Goal: Find specific page/section: Find specific page/section

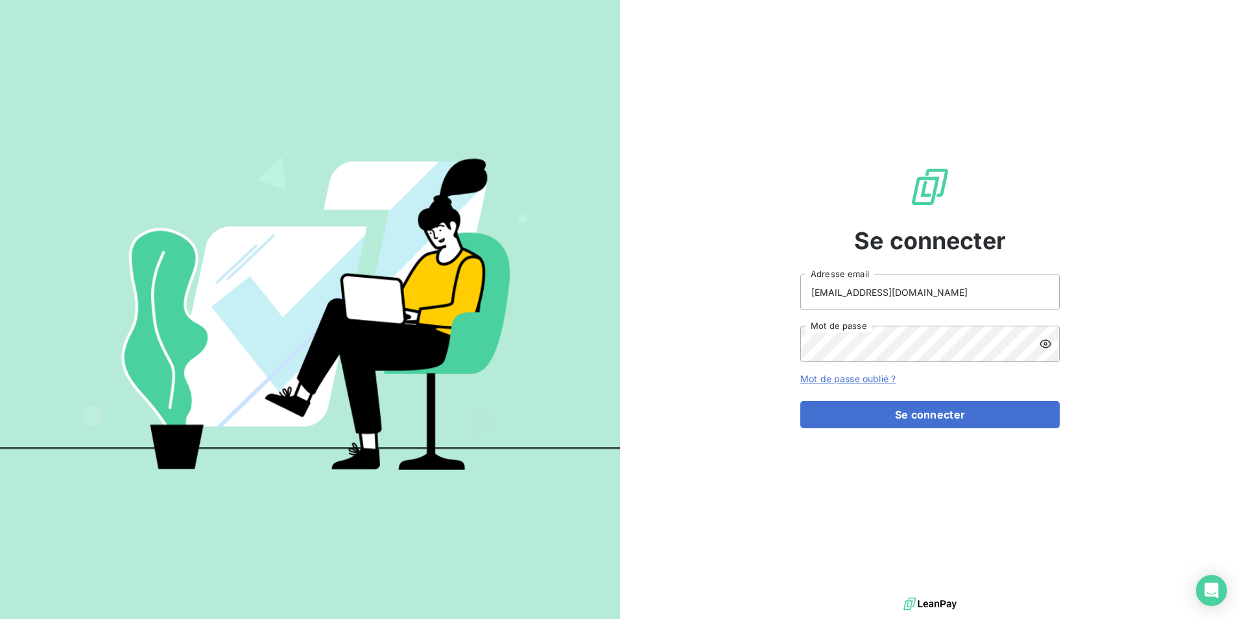
click at [928, 418] on button "Se connecter" at bounding box center [929, 414] width 259 height 27
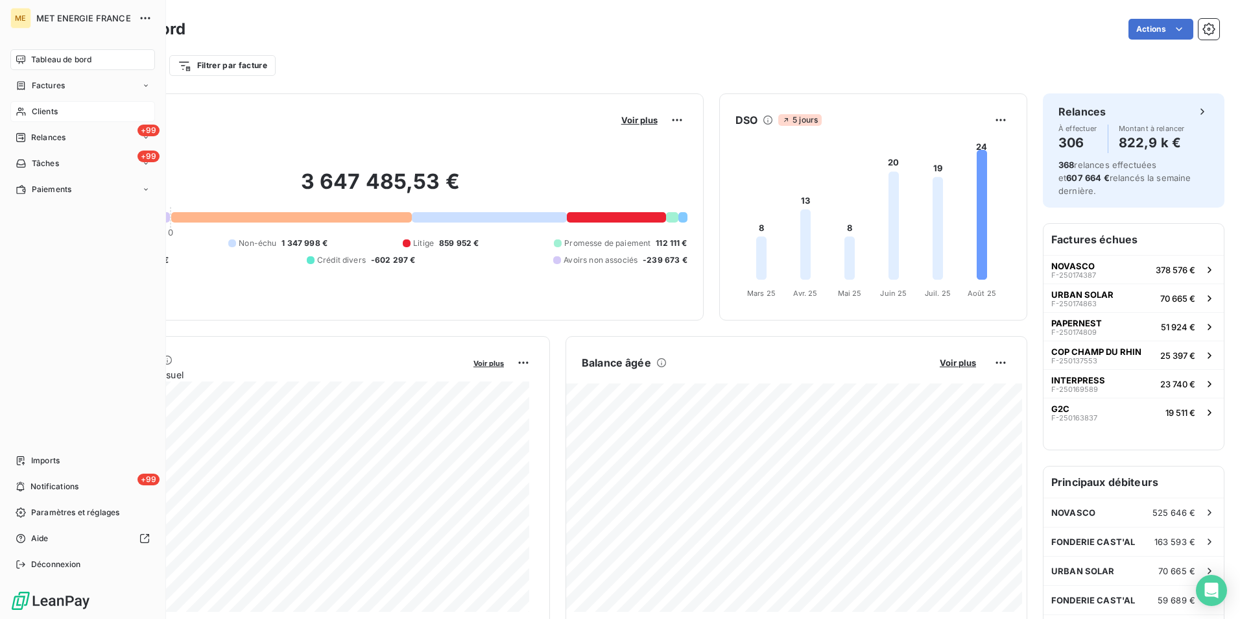
click at [51, 107] on span "Clients" at bounding box center [45, 112] width 26 height 12
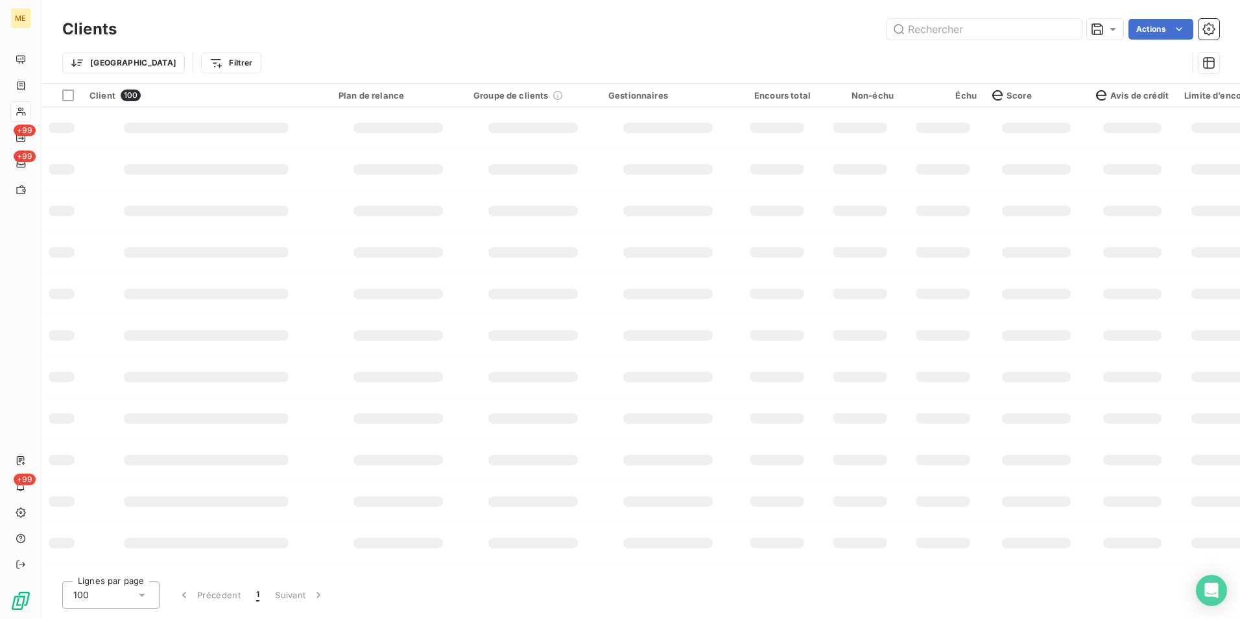
click at [955, 34] on input "text" at bounding box center [984, 29] width 195 height 21
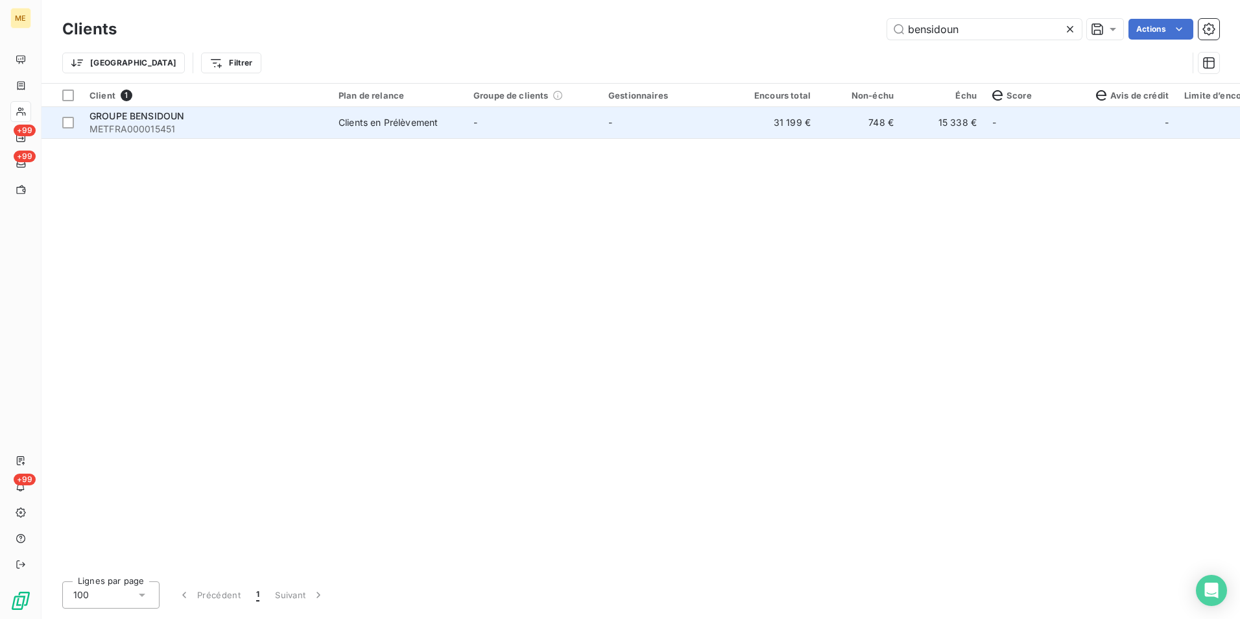
type input "bensidoun"
click at [453, 127] on span "Clients en Prélèvement" at bounding box center [397, 122] width 119 height 13
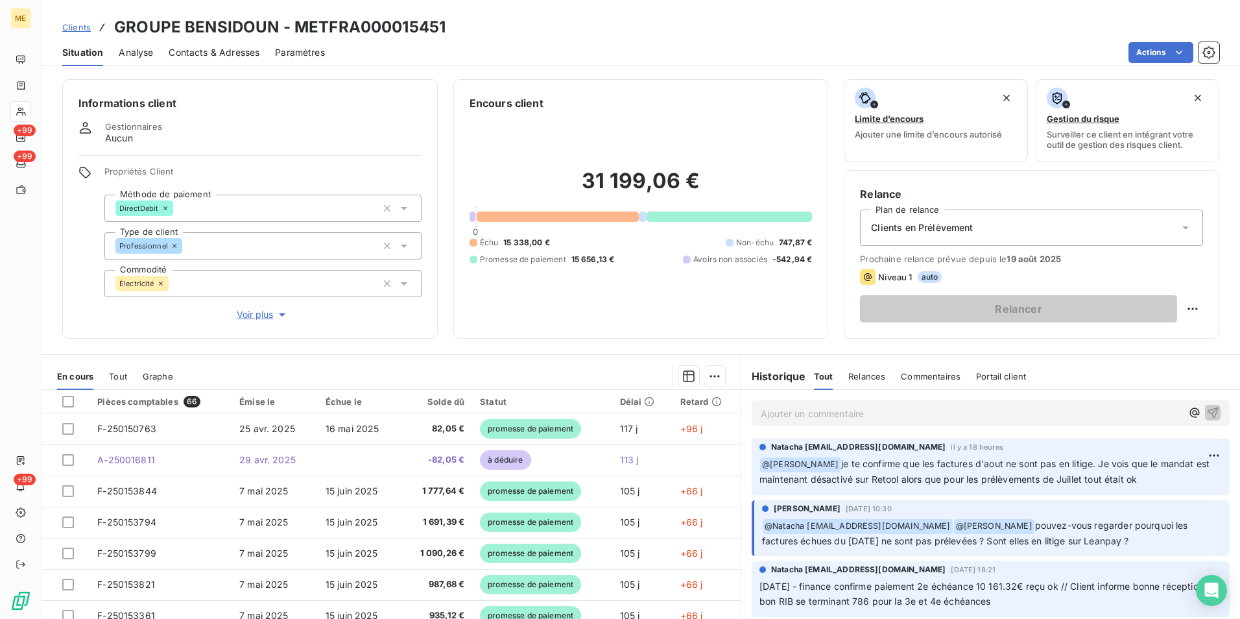
click at [342, 17] on h3 "GROUPE BENSIDOUN - METFRA000015451" at bounding box center [279, 27] width 331 height 23
drag, startPoint x: 342, startPoint y: 17, endPoint x: 342, endPoint y: 31, distance: 14.3
copy h3 "METFRA000015451"
